Goal: Navigation & Orientation: Find specific page/section

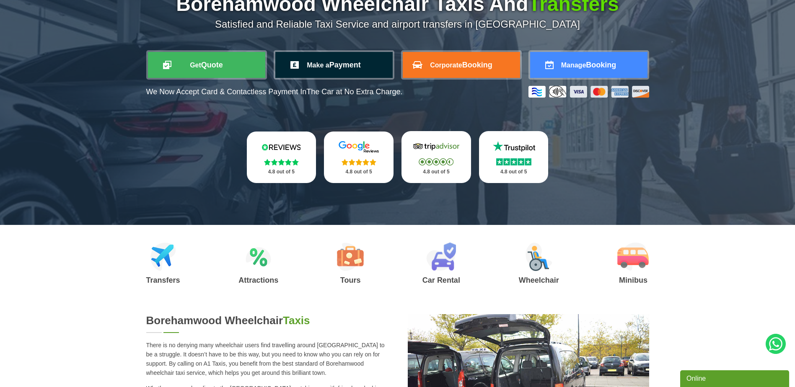
click at [334, 67] on link "Make a Payment" at bounding box center [333, 65] width 117 height 26
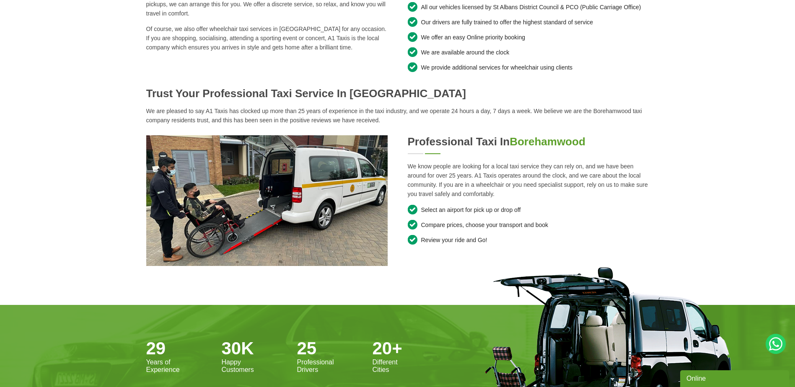
scroll to position [671, 0]
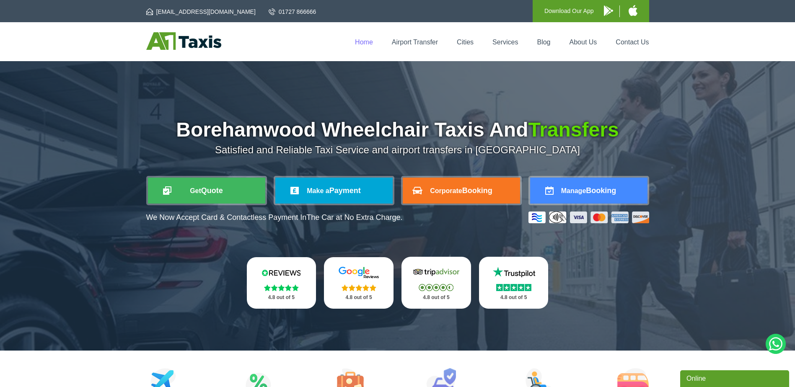
click at [367, 45] on link "Home" at bounding box center [364, 42] width 18 height 7
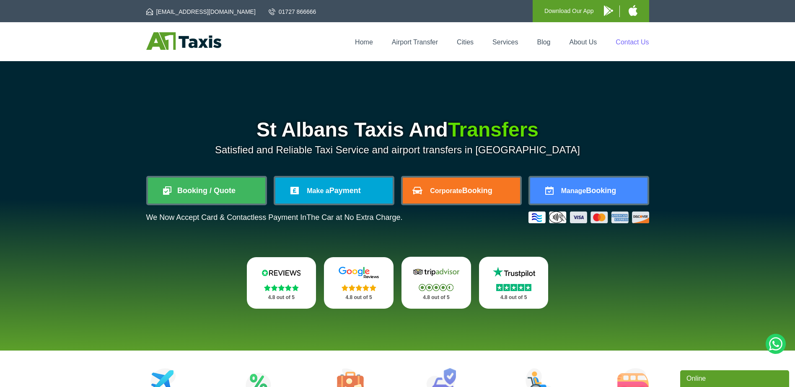
click at [645, 43] on link "Contact Us" at bounding box center [632, 42] width 33 height 7
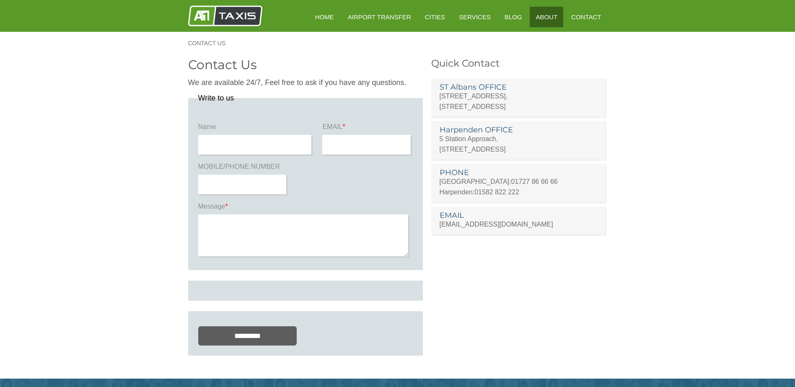
click at [550, 19] on link "About" at bounding box center [547, 17] width 34 height 21
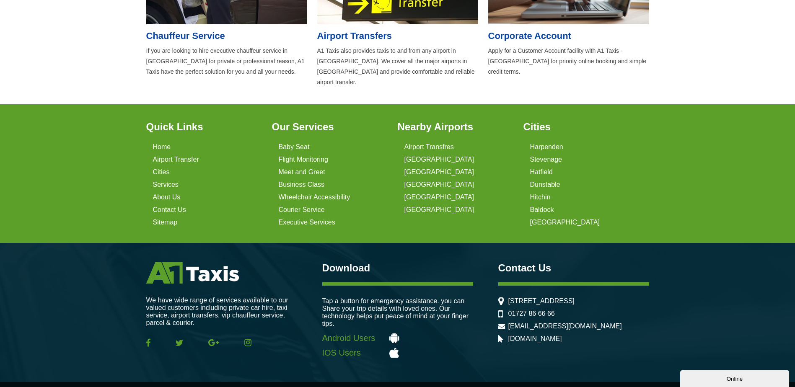
scroll to position [570, 0]
